Goal: Information Seeking & Learning: Learn about a topic

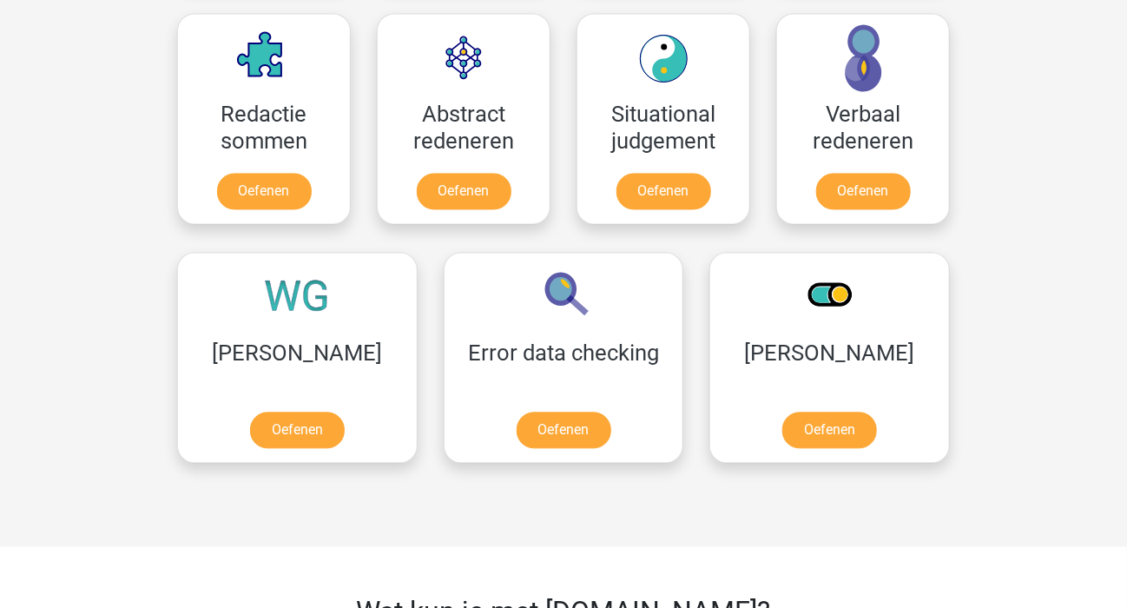
scroll to position [1302, 0]
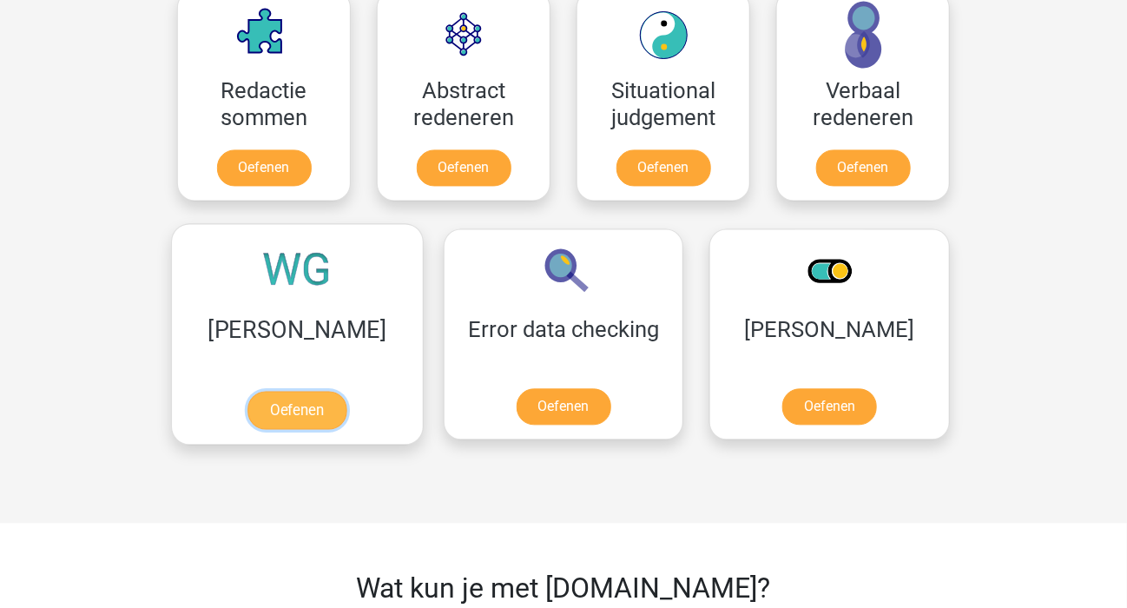
click at [252, 404] on link "Oefenen" at bounding box center [296, 410] width 99 height 38
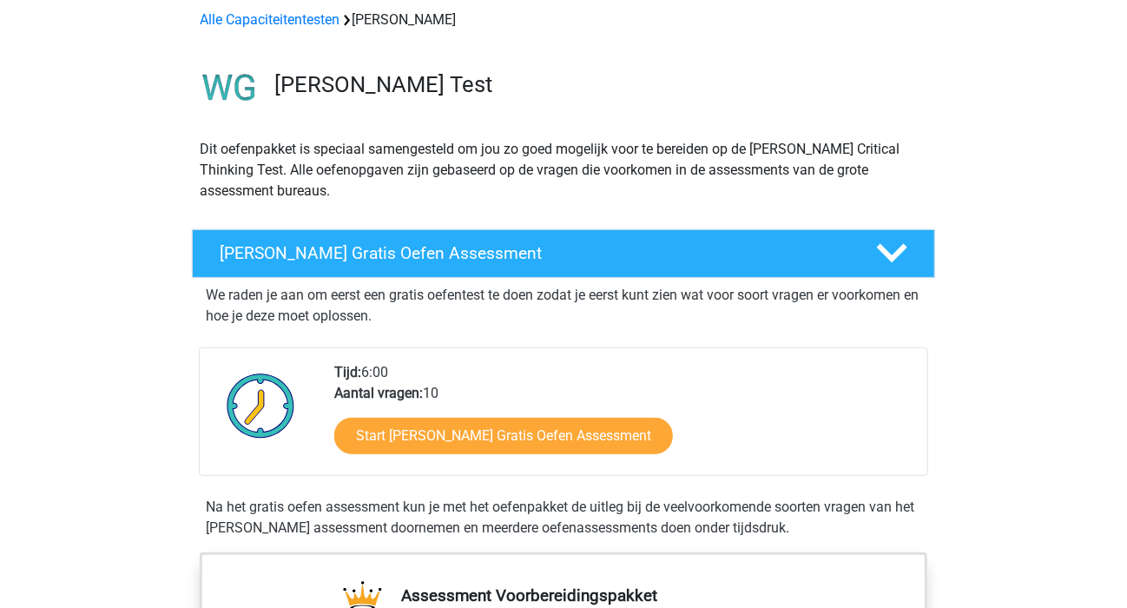
scroll to position [195, 0]
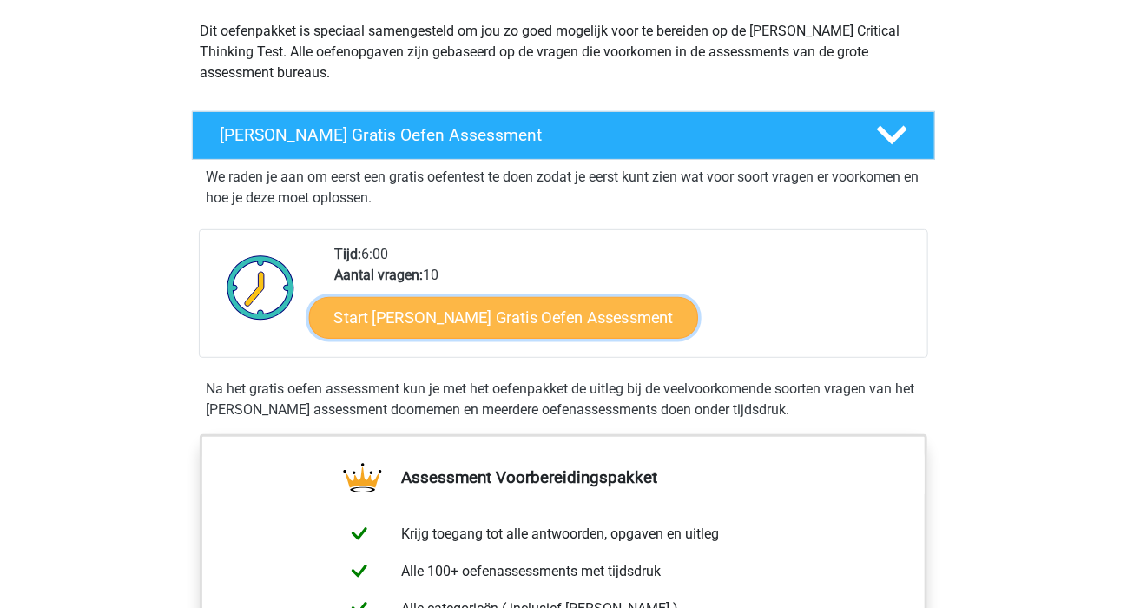
click at [422, 325] on link "Start Watson Glaser Gratis Oefen Assessment" at bounding box center [504, 318] width 390 height 42
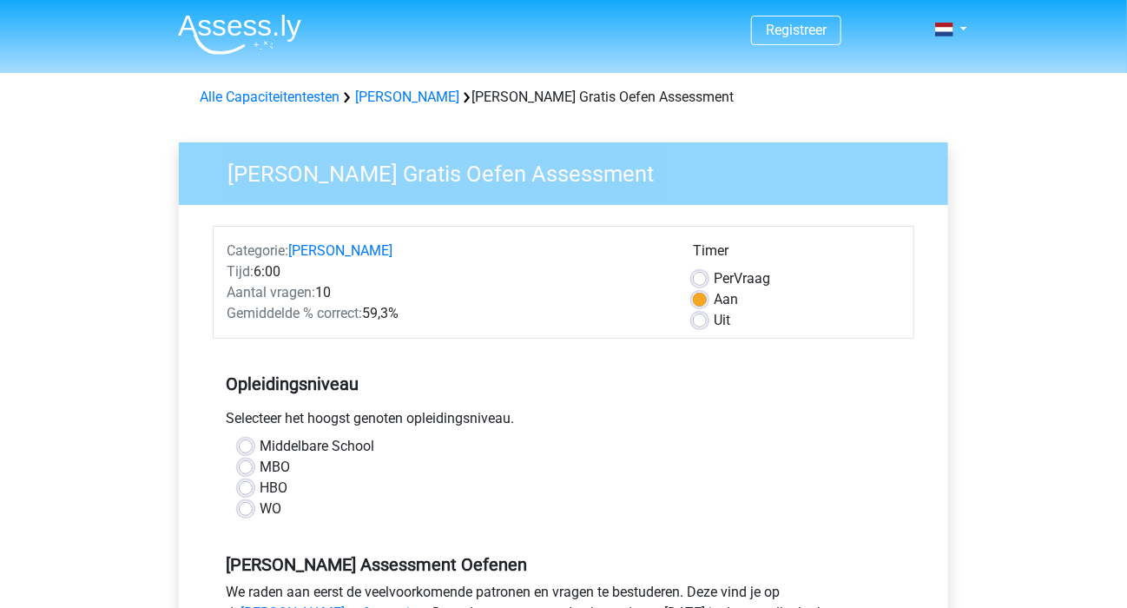
click at [260, 484] on label "HBO" at bounding box center [274, 487] width 28 height 21
click at [244, 484] on input "HBO" at bounding box center [246, 485] width 14 height 17
radio input "true"
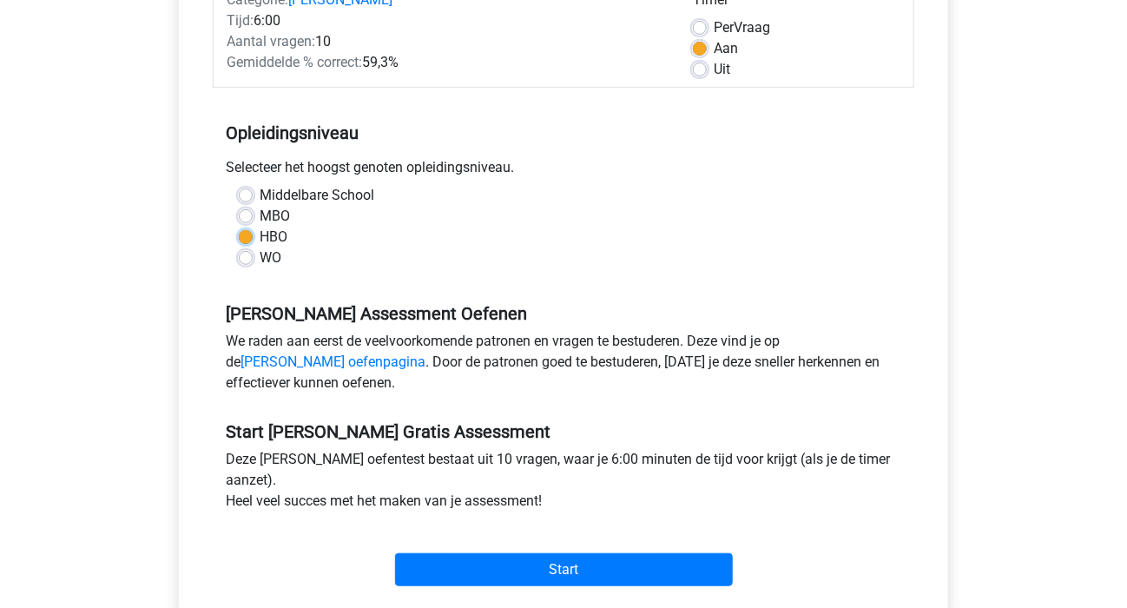
scroll to position [260, 0]
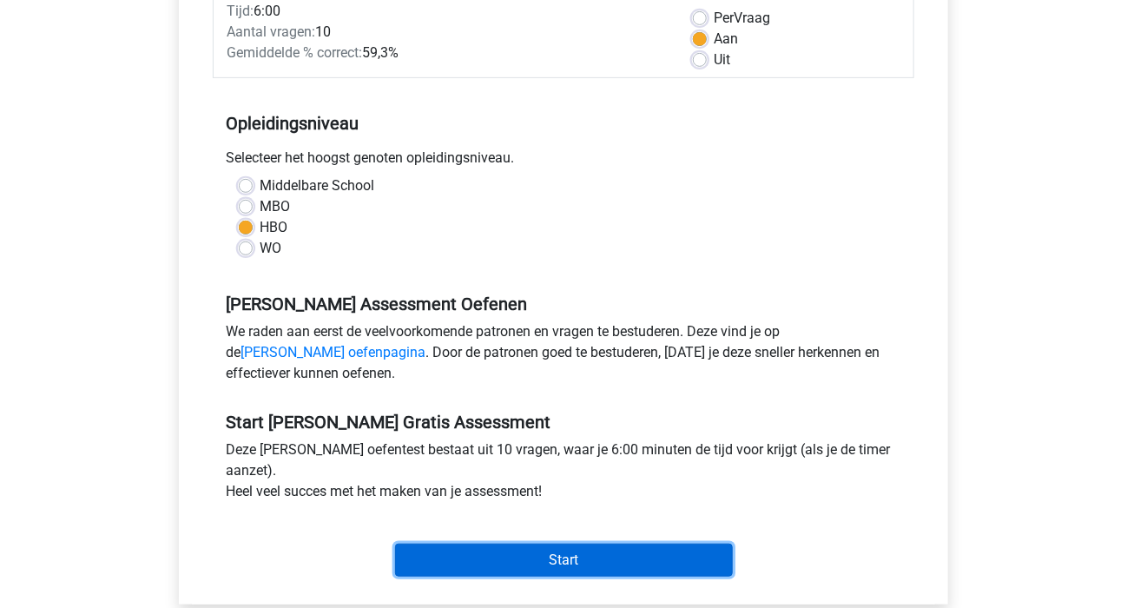
click at [527, 564] on input "Start" at bounding box center [564, 559] width 338 height 33
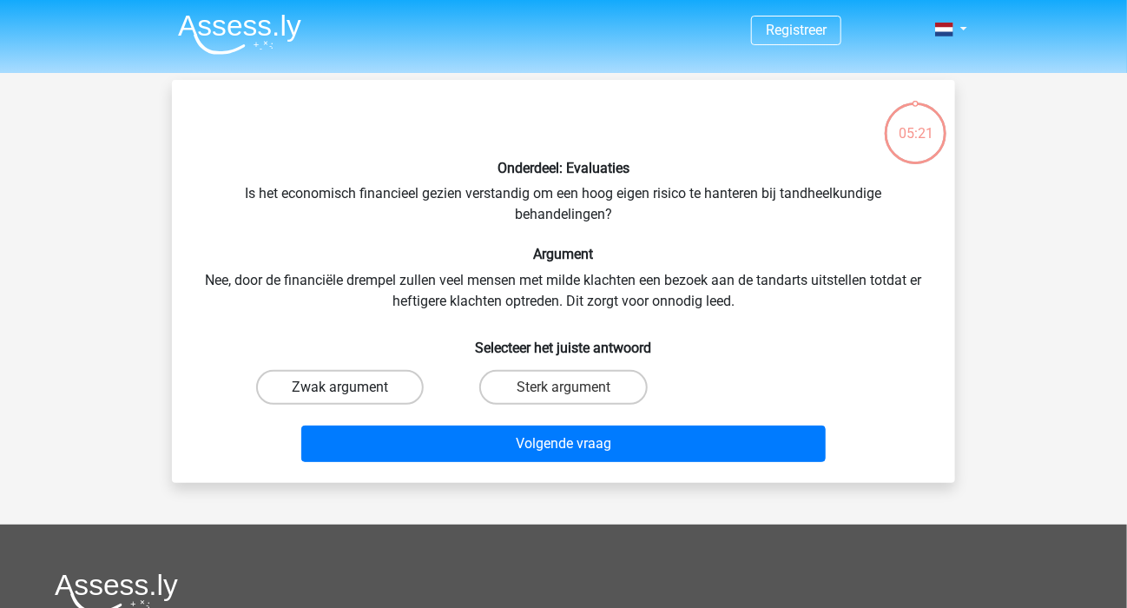
click at [354, 380] on label "Zwak argument" at bounding box center [340, 387] width 168 height 35
click at [352, 387] on input "Zwak argument" at bounding box center [345, 392] width 11 height 11
radio input "true"
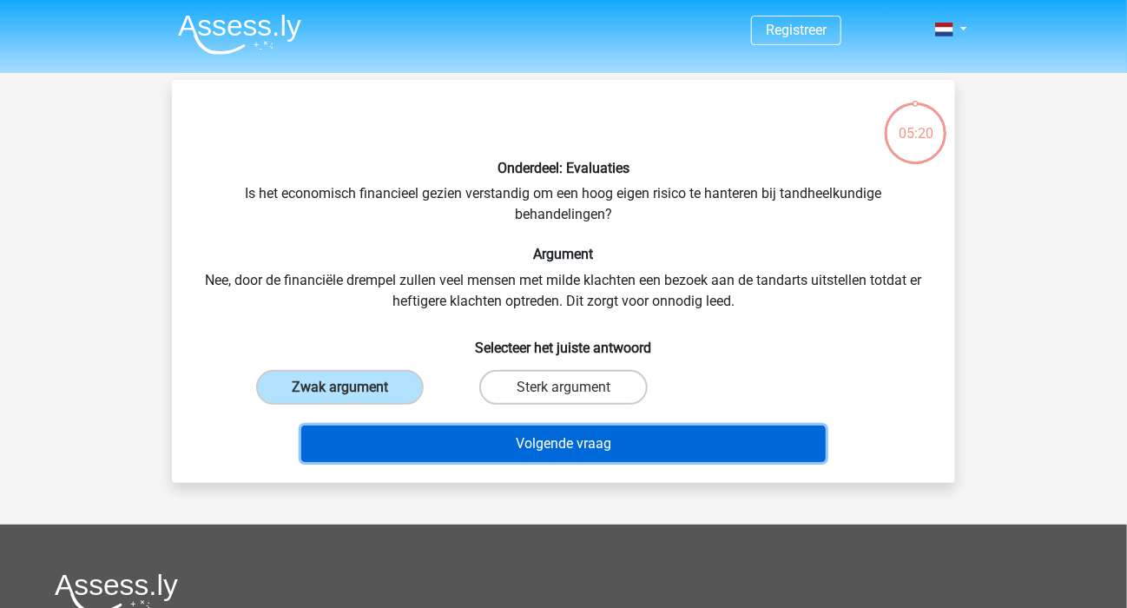
click at [522, 449] on button "Volgende vraag" at bounding box center [563, 443] width 525 height 36
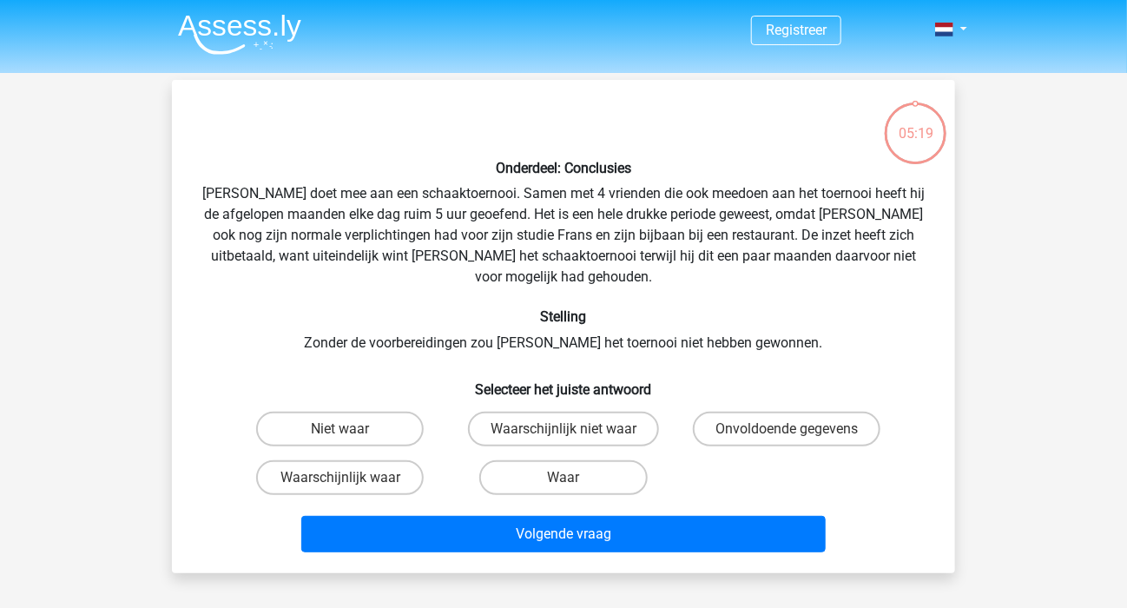
scroll to position [80, 0]
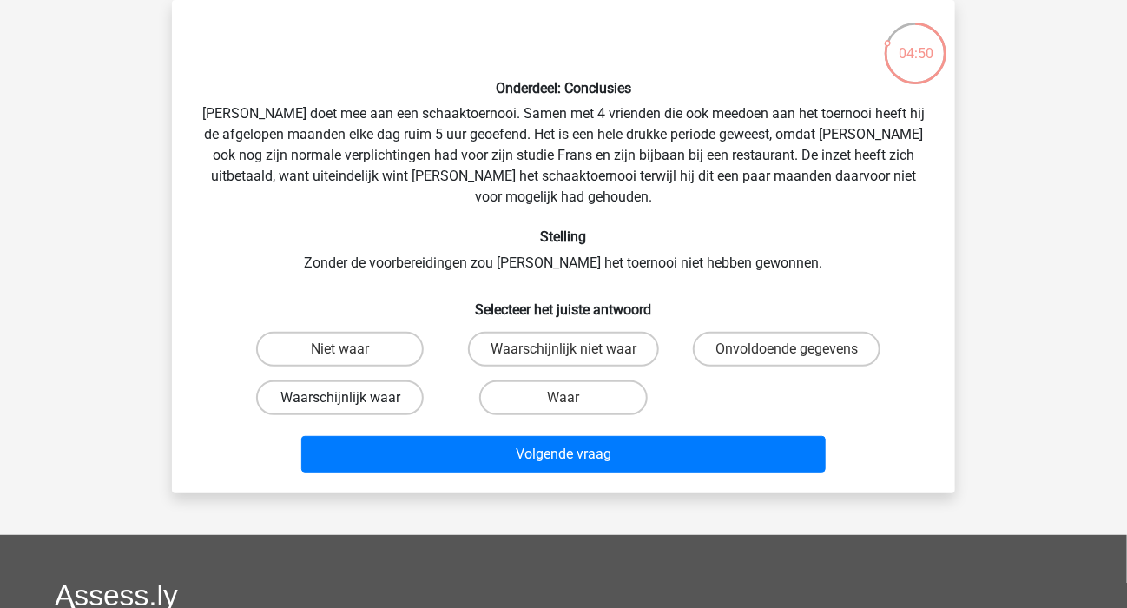
click at [361, 380] on label "Waarschijnlijk waar" at bounding box center [340, 397] width 168 height 35
click at [352, 397] on input "Waarschijnlijk waar" at bounding box center [345, 402] width 11 height 11
radio input "true"
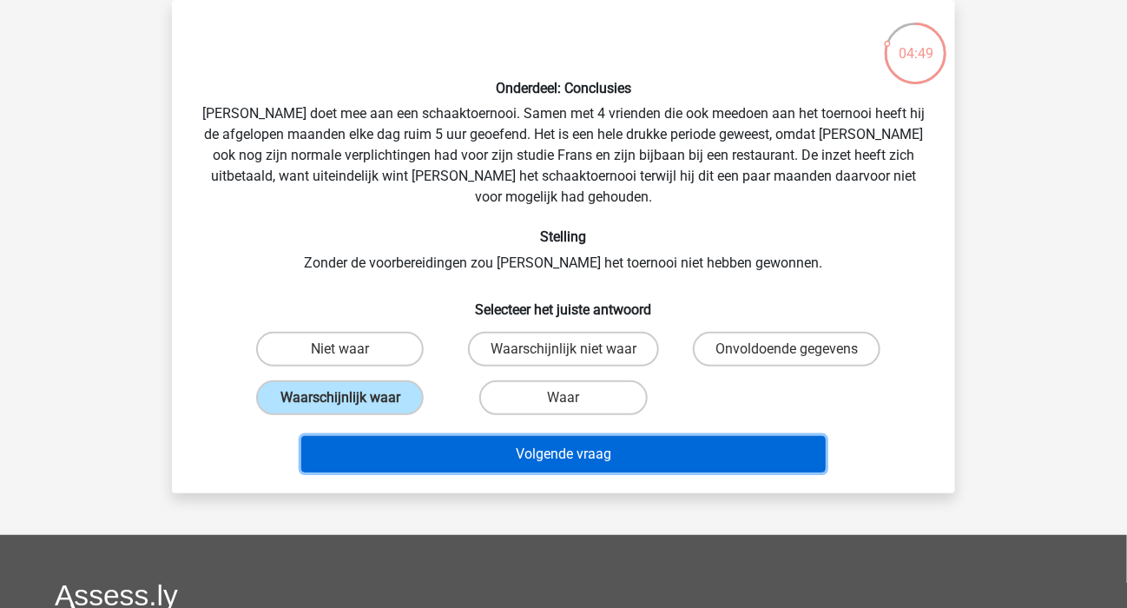
click at [527, 436] on button "Volgende vraag" at bounding box center [563, 454] width 525 height 36
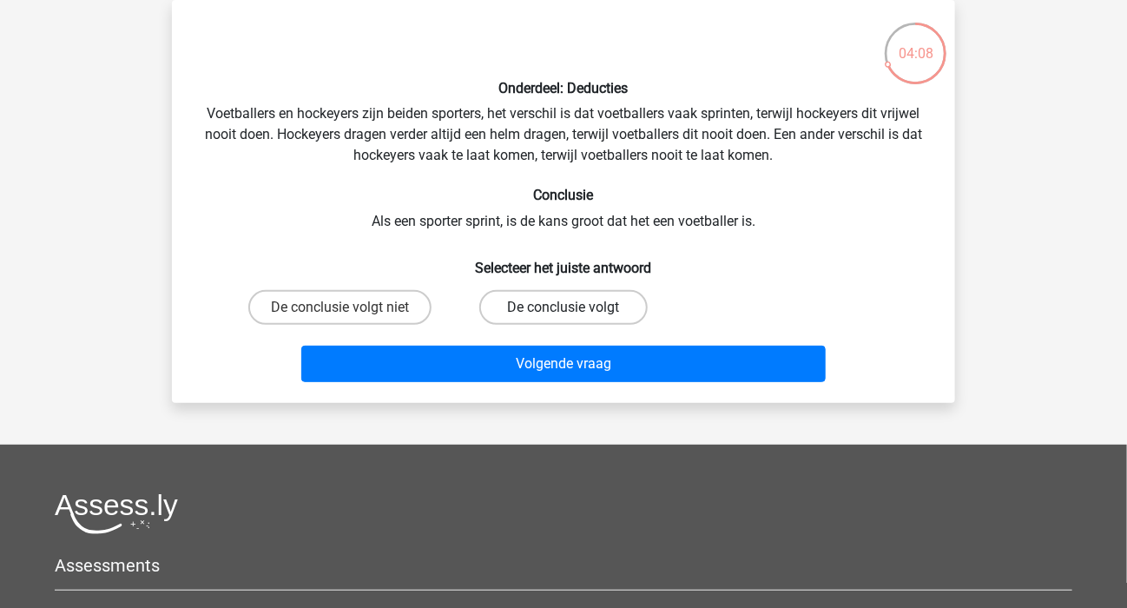
click at [562, 308] on label "De conclusie volgt" at bounding box center [563, 307] width 168 height 35
click at [563, 308] on input "De conclusie volgt" at bounding box center [568, 312] width 11 height 11
radio input "true"
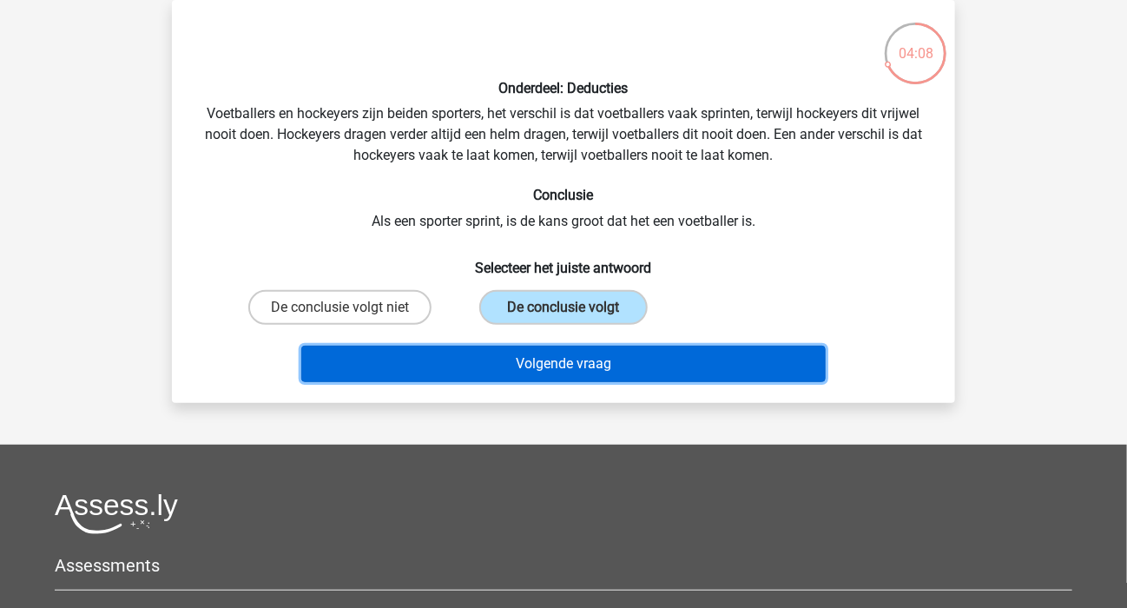
click at [566, 357] on button "Volgende vraag" at bounding box center [563, 363] width 525 height 36
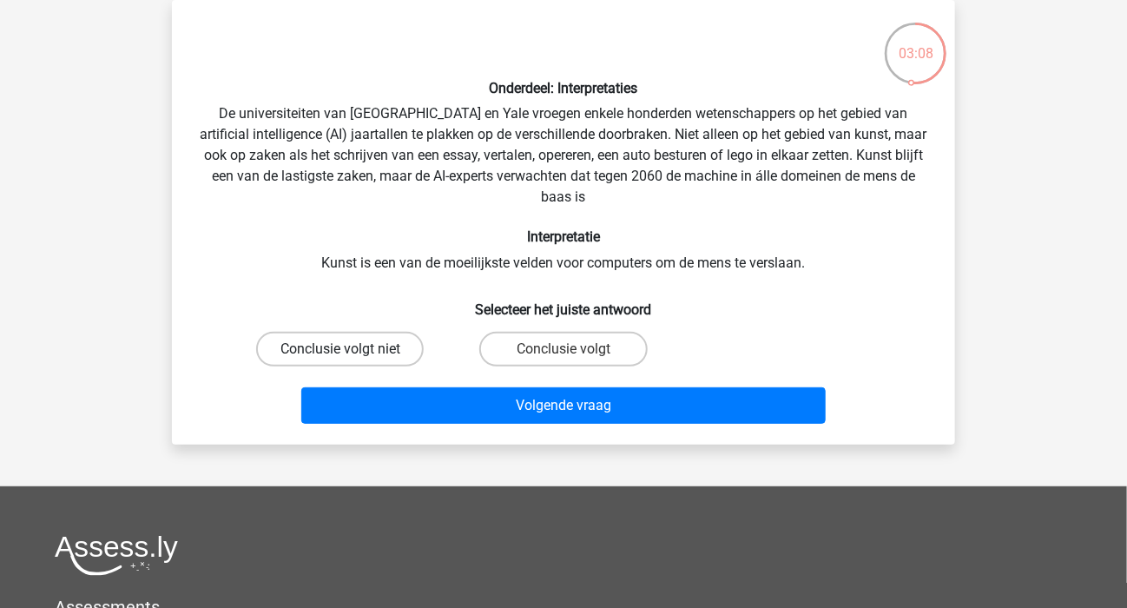
click at [378, 339] on label "Conclusie volgt niet" at bounding box center [340, 349] width 168 height 35
click at [352, 349] on input "Conclusie volgt niet" at bounding box center [345, 354] width 11 height 11
radio input "true"
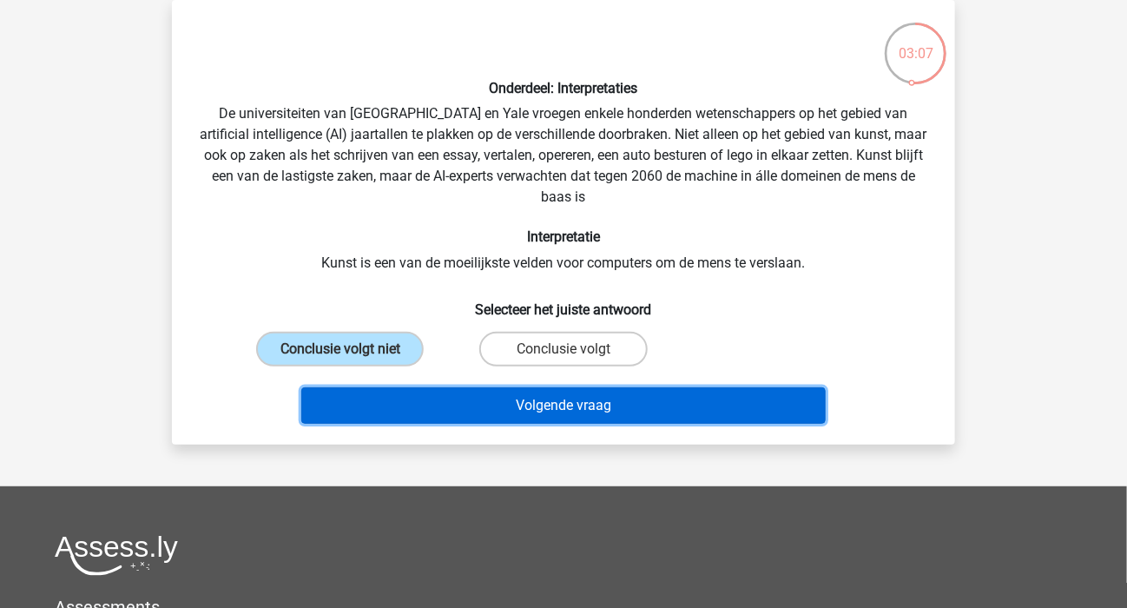
click at [542, 406] on button "Volgende vraag" at bounding box center [563, 405] width 525 height 36
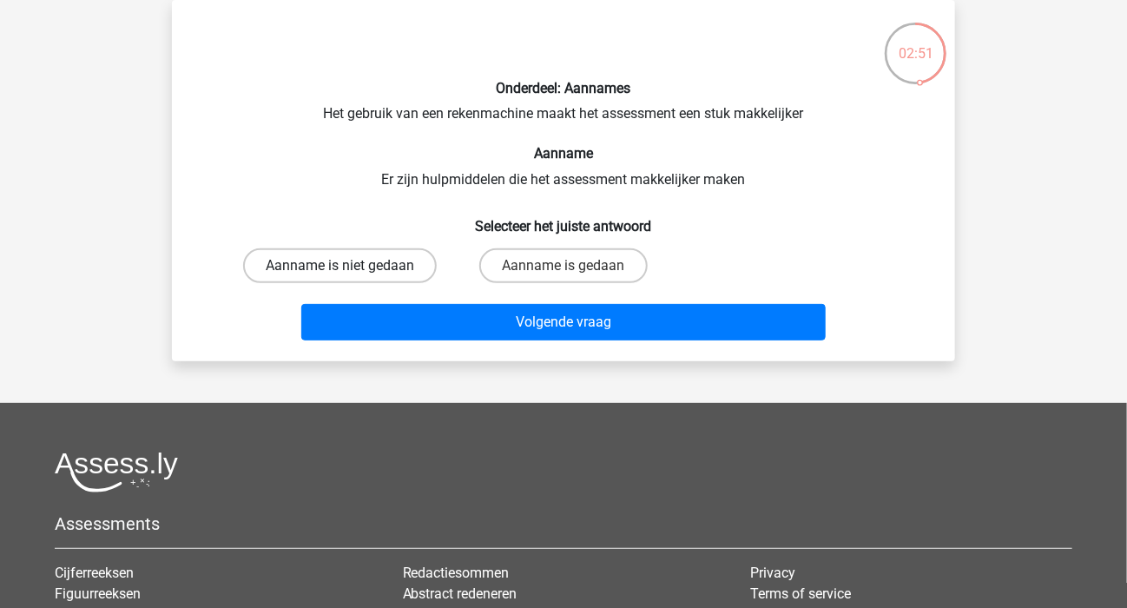
click at [384, 264] on label "Aanname is niet gedaan" at bounding box center [340, 265] width 194 height 35
click at [352, 266] on input "Aanname is niet gedaan" at bounding box center [345, 271] width 11 height 11
radio input "true"
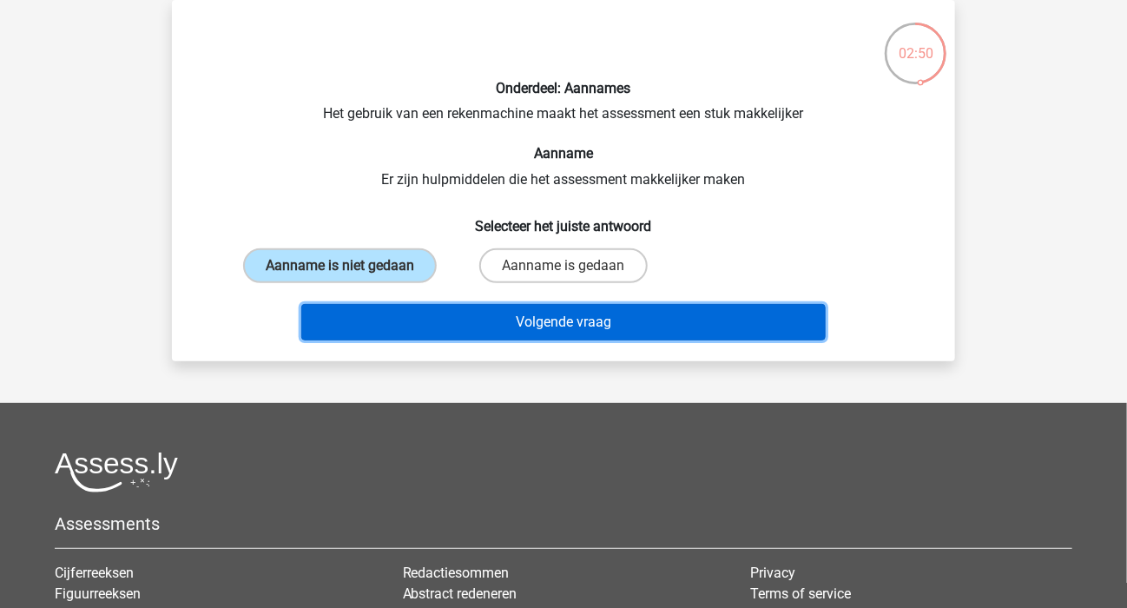
click at [517, 324] on button "Volgende vraag" at bounding box center [563, 322] width 525 height 36
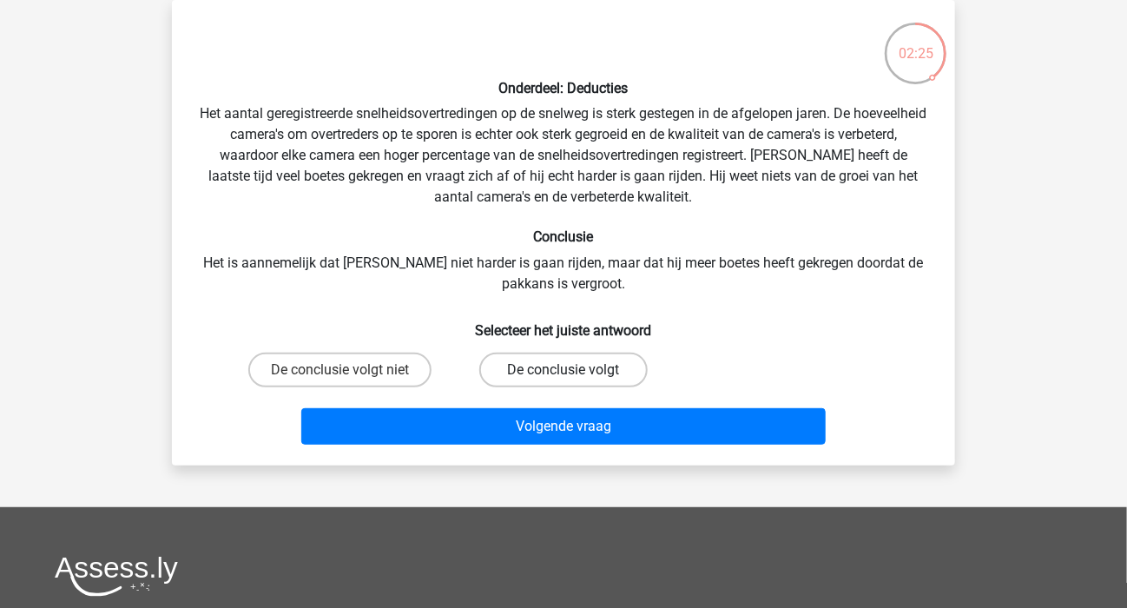
click at [545, 372] on label "De conclusie volgt" at bounding box center [563, 369] width 168 height 35
click at [563, 372] on input "De conclusie volgt" at bounding box center [568, 375] width 11 height 11
radio input "true"
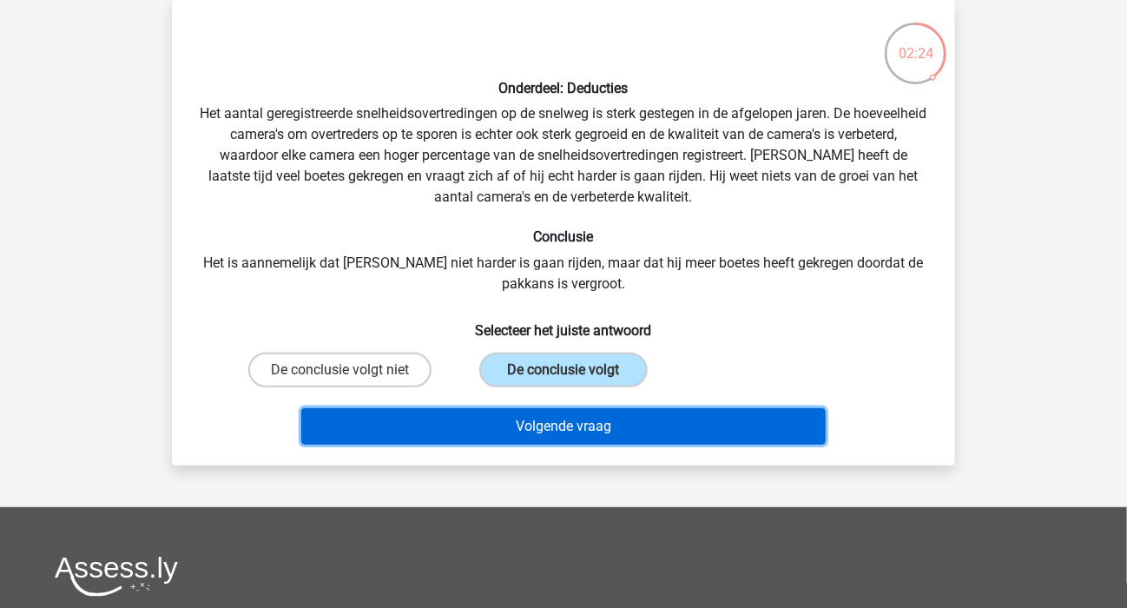
click at [576, 422] on button "Volgende vraag" at bounding box center [563, 426] width 525 height 36
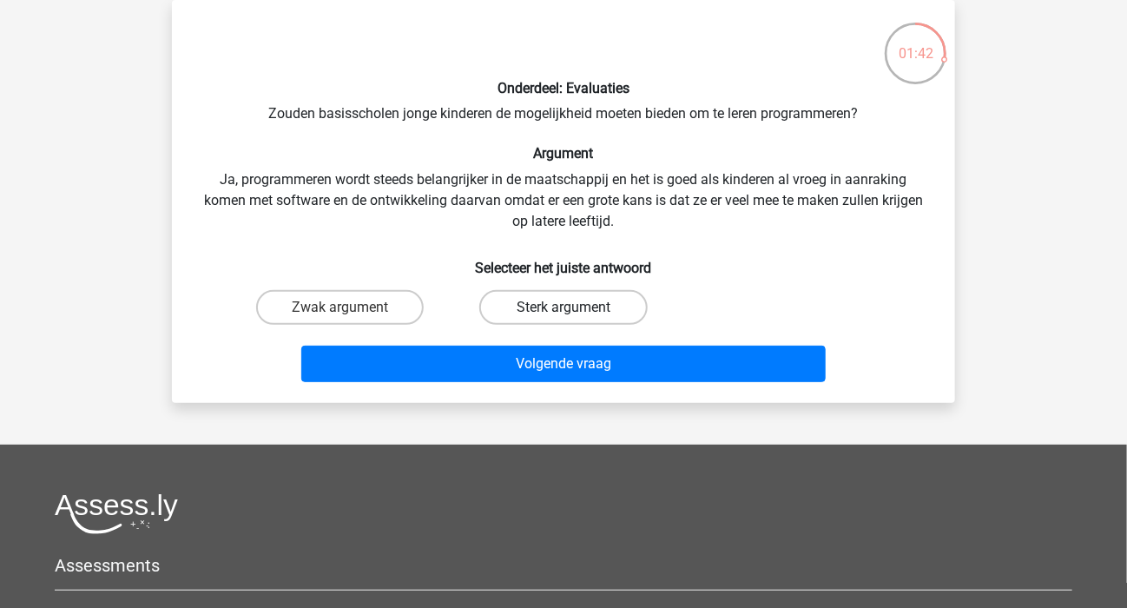
click at [556, 306] on label "Sterk argument" at bounding box center [563, 307] width 168 height 35
click at [563, 307] on input "Sterk argument" at bounding box center [568, 312] width 11 height 11
radio input "true"
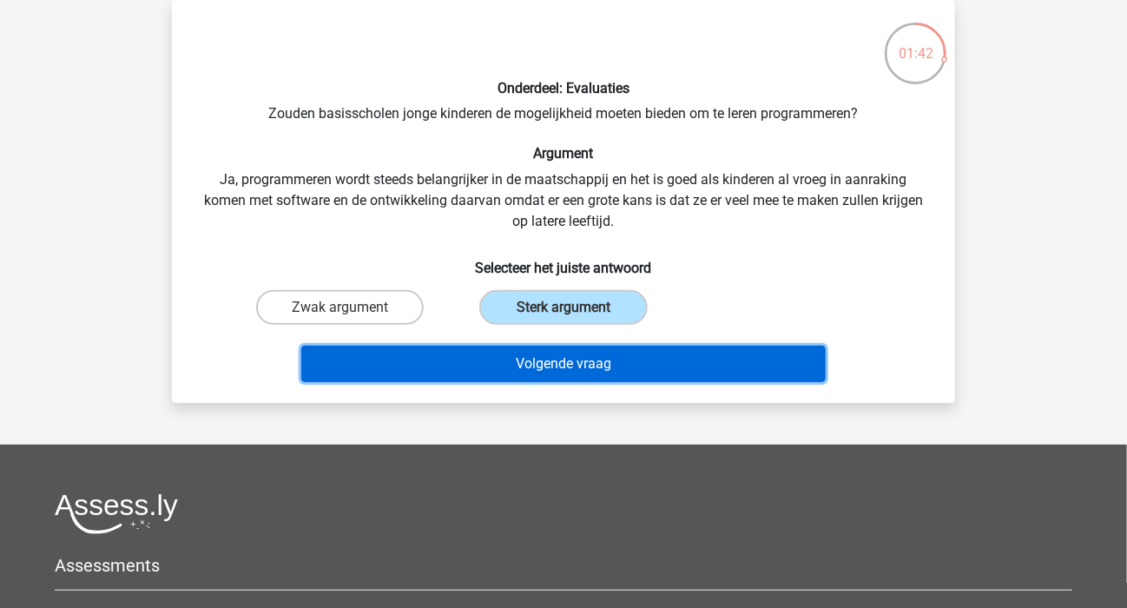
click at [551, 358] on button "Volgende vraag" at bounding box center [563, 363] width 525 height 36
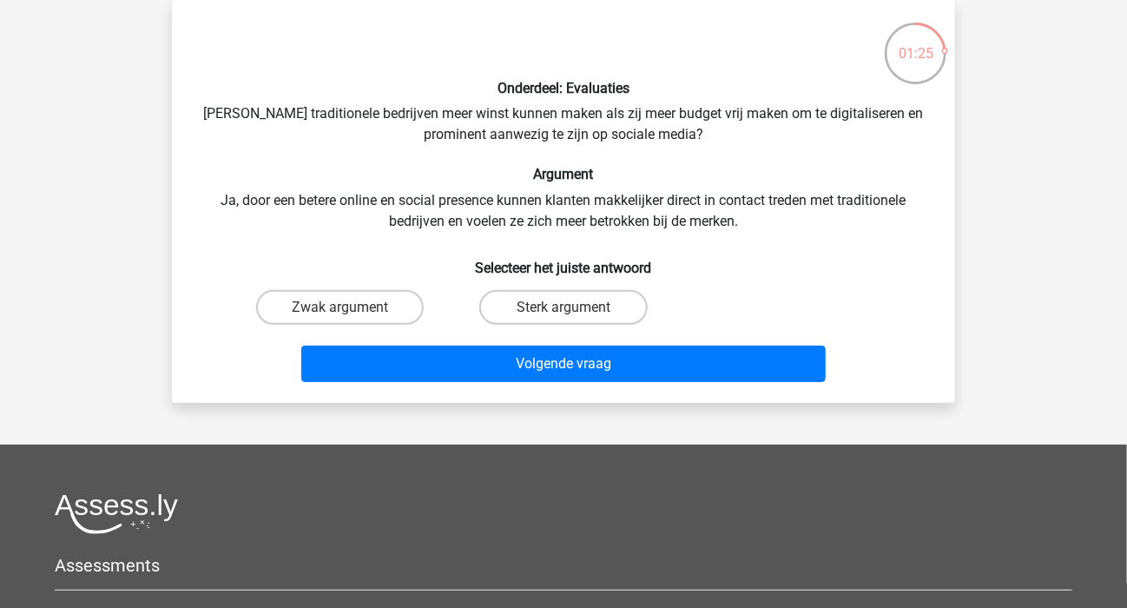
click at [570, 310] on input "Sterk argument" at bounding box center [568, 312] width 11 height 11
radio input "true"
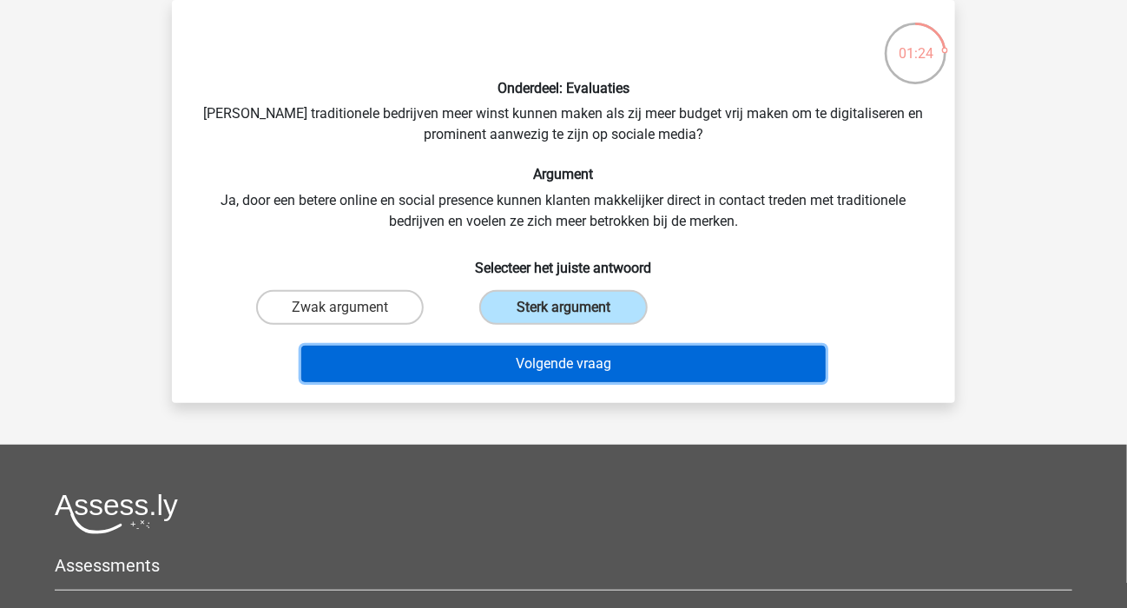
click at [567, 365] on button "Volgende vraag" at bounding box center [563, 363] width 525 height 36
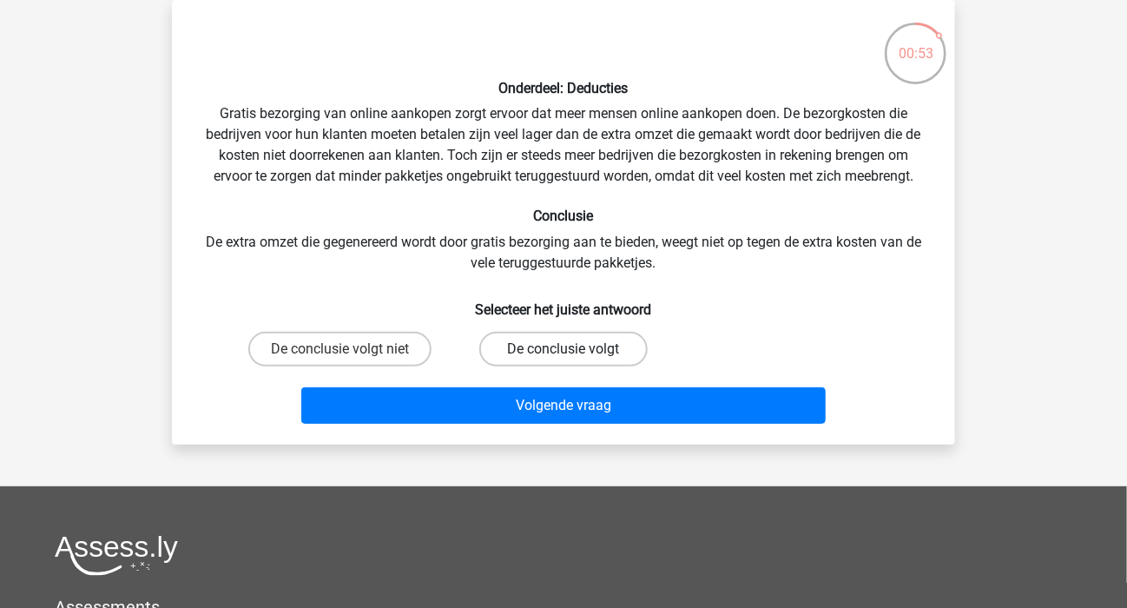
click at [570, 345] on label "De conclusie volgt" at bounding box center [563, 349] width 168 height 35
click at [570, 349] on input "De conclusie volgt" at bounding box center [568, 354] width 11 height 11
radio input "true"
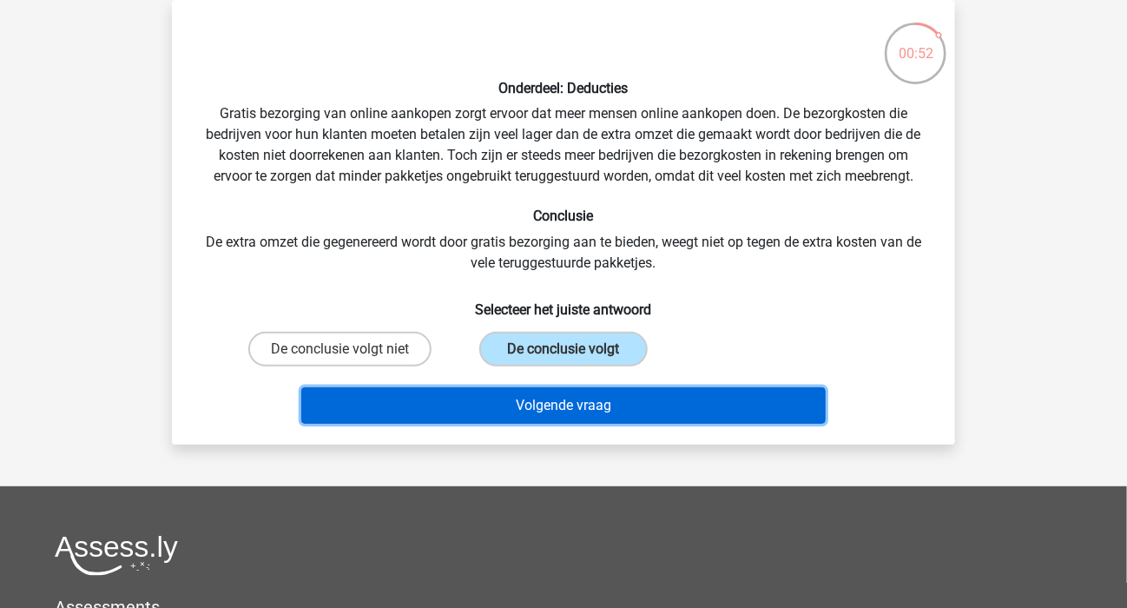
click at [568, 403] on button "Volgende vraag" at bounding box center [563, 405] width 525 height 36
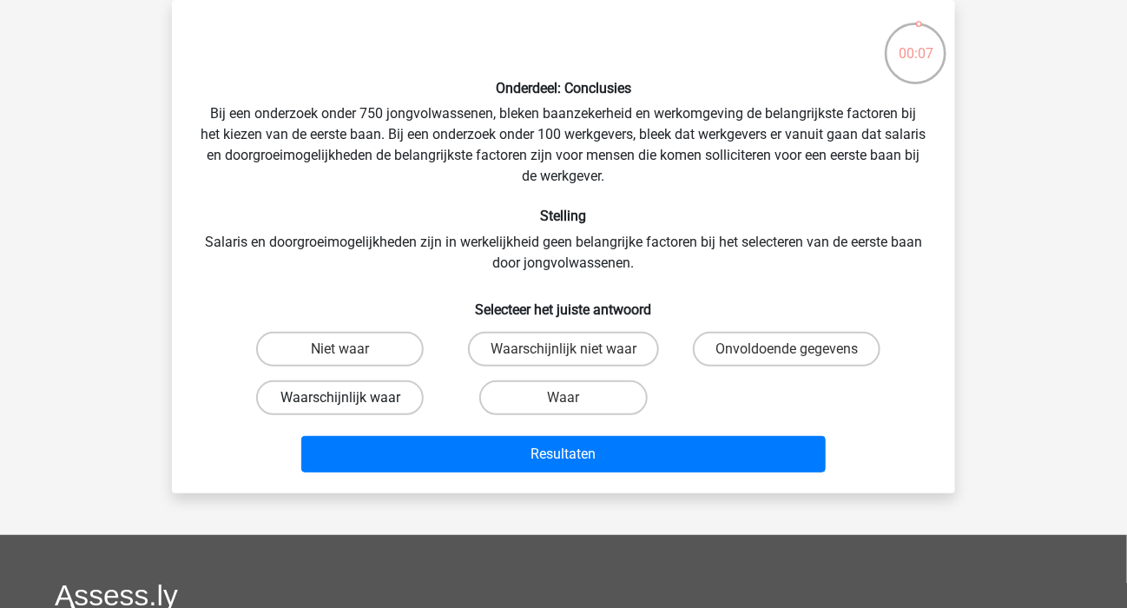
click at [345, 394] on label "Waarschijnlijk waar" at bounding box center [340, 397] width 168 height 35
click at [345, 397] on input "Waarschijnlijk waar" at bounding box center [345, 402] width 11 height 11
radio input "true"
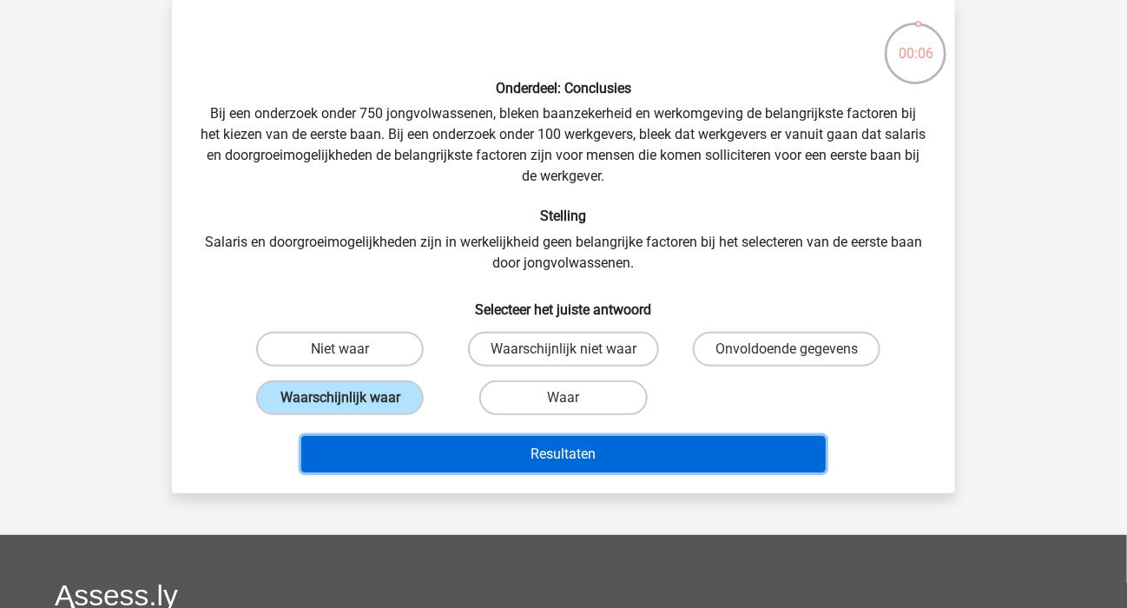
click at [523, 444] on button "Resultaten" at bounding box center [563, 454] width 525 height 36
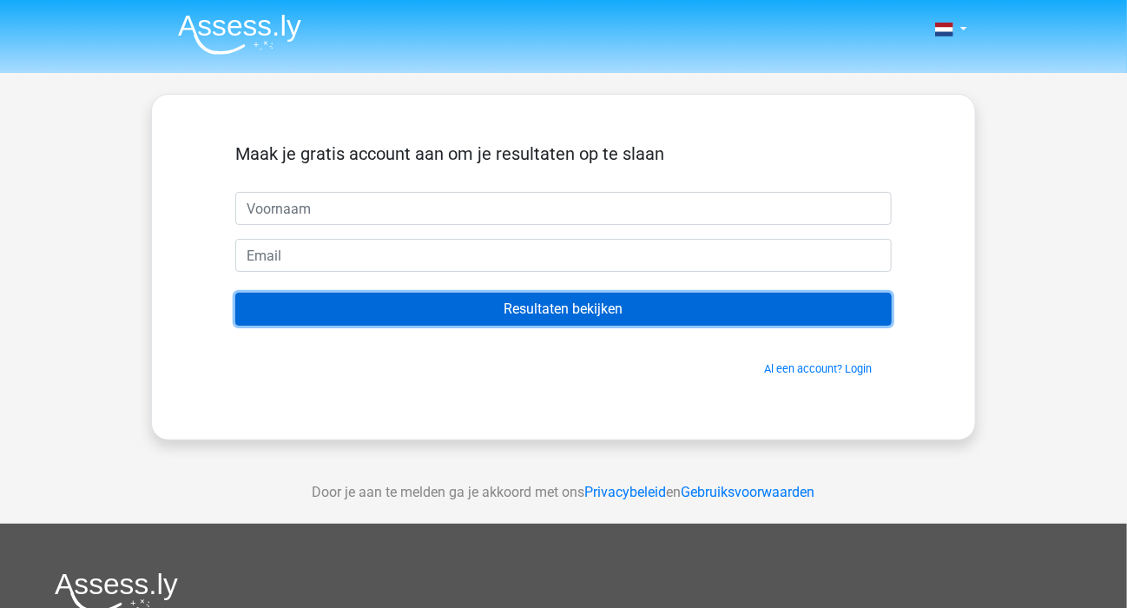
click at [588, 310] on input "Resultaten bekijken" at bounding box center [563, 308] width 656 height 33
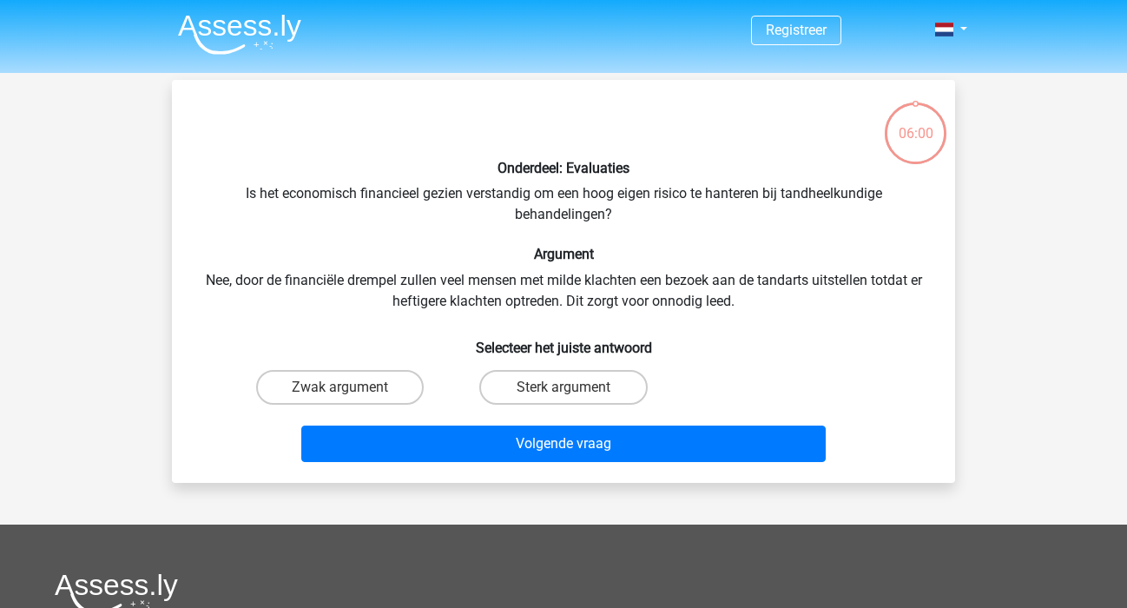
scroll to position [80, 0]
